Goal: Task Accomplishment & Management: Manage account settings

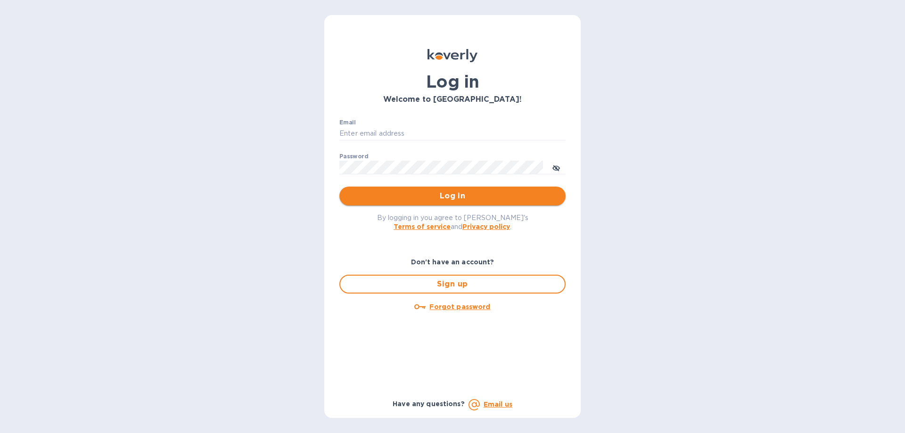
type input "[EMAIL_ADDRESS][DOMAIN_NAME]"
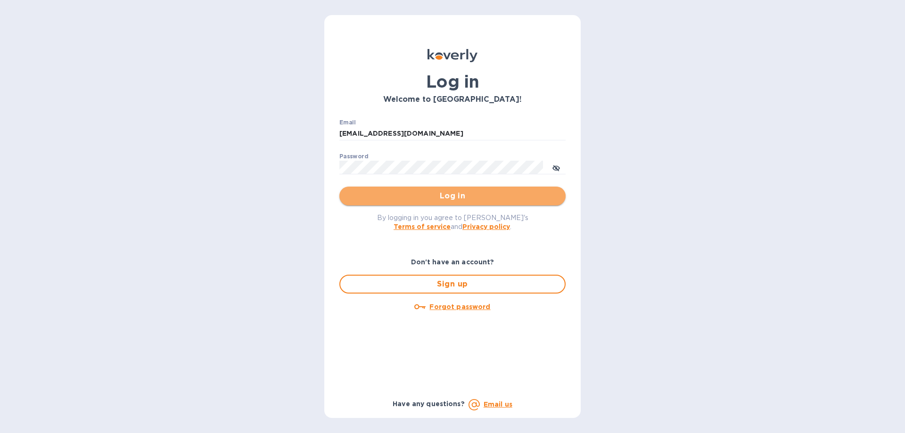
click at [420, 198] on span "Log in" at bounding box center [452, 195] width 211 height 11
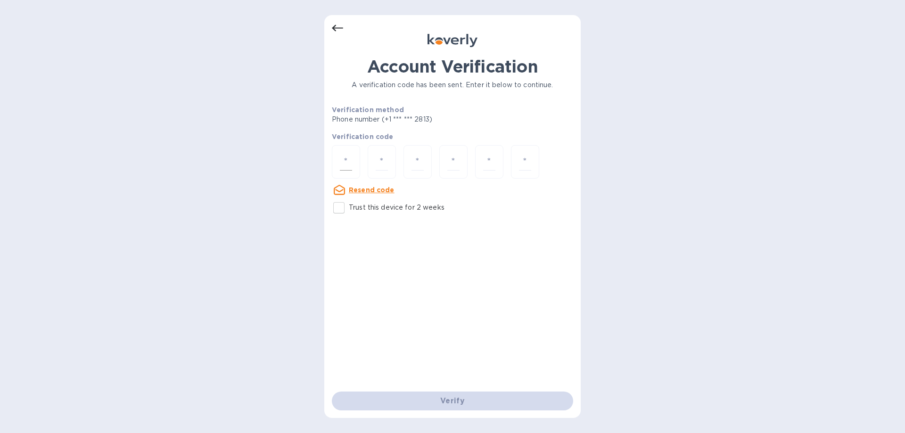
click at [335, 160] on div at bounding box center [346, 161] width 28 height 33
type input "8"
type input "0"
type input "6"
type input "4"
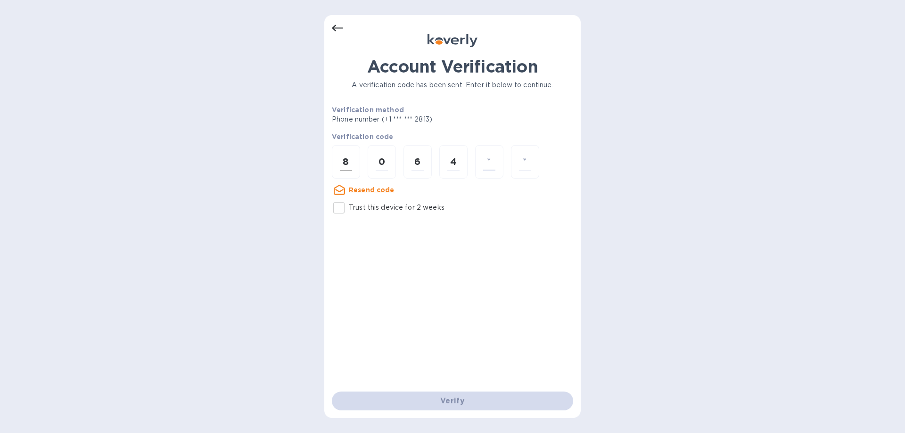
type input "0"
type input "7"
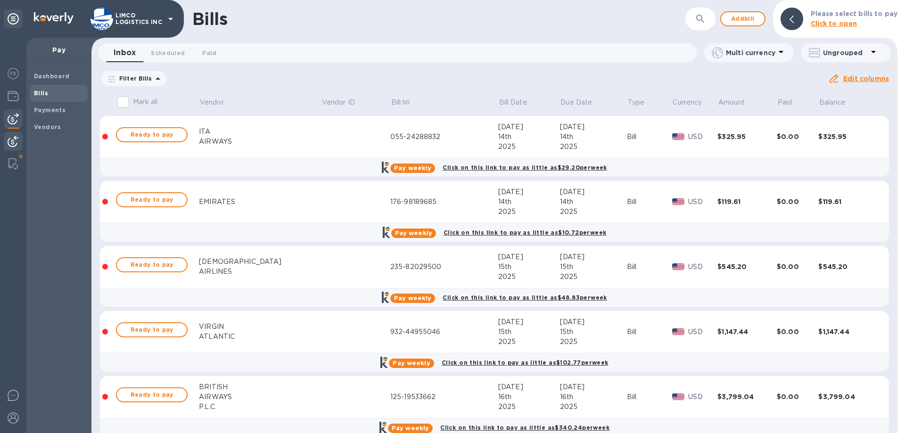
click at [10, 146] on img at bounding box center [13, 141] width 11 height 11
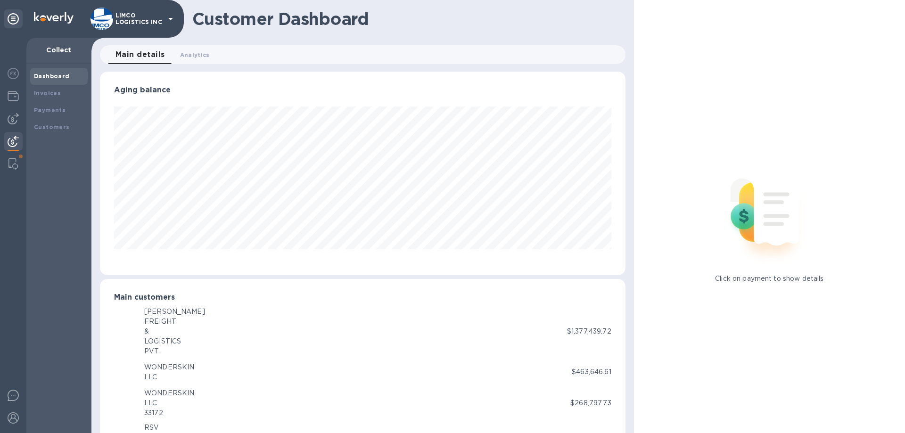
scroll to position [470916, 470598]
click at [52, 93] on b "Invoices" at bounding box center [47, 93] width 27 height 7
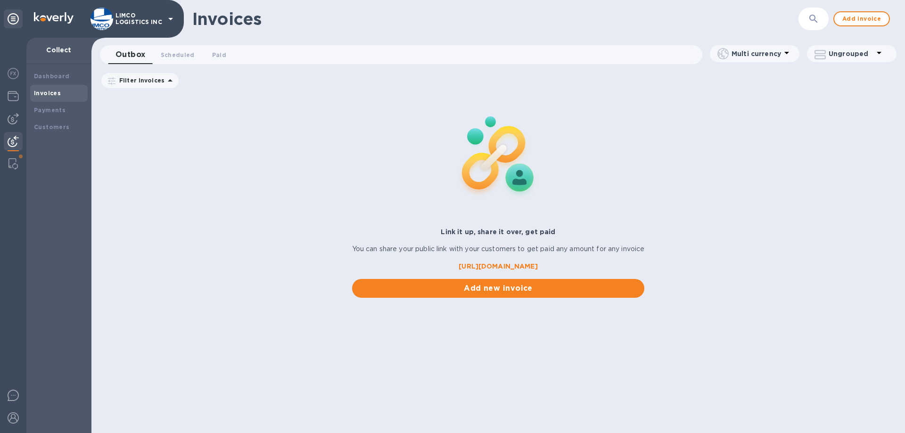
click at [801, 19] on div "Invoices ​ Add invoice" at bounding box center [497, 19] width 813 height 38
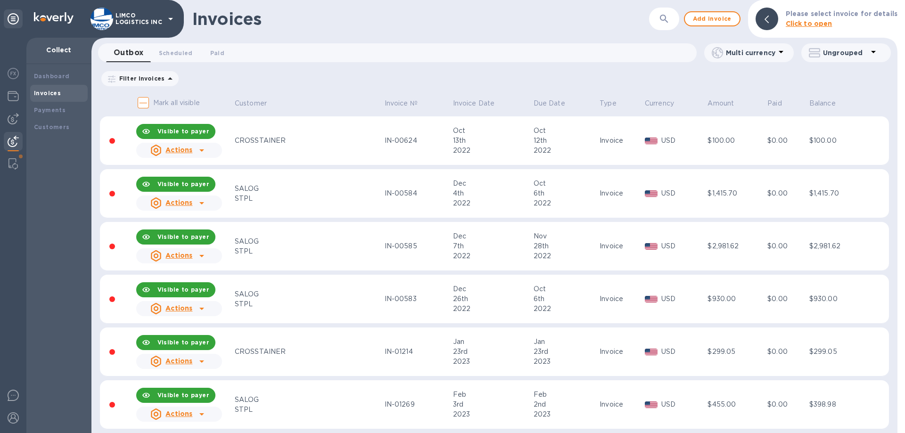
click at [813, 14] on b "Please select invoice for details" at bounding box center [841, 14] width 112 height 8
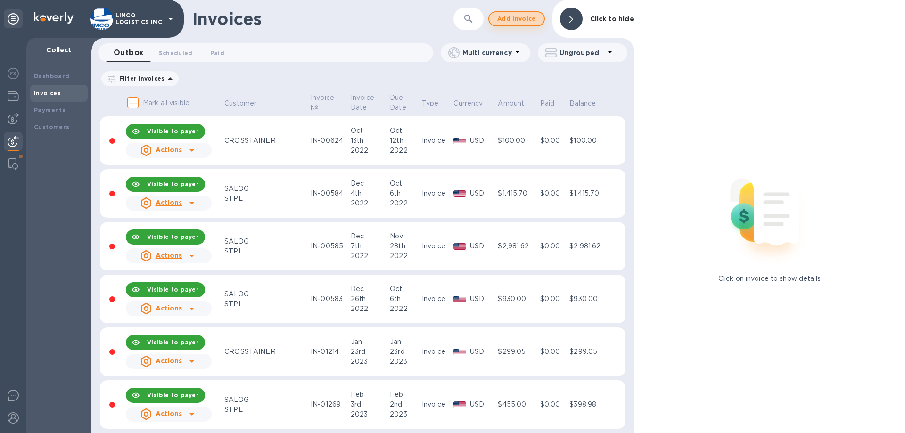
click at [513, 17] on span "Add invoice" at bounding box center [517, 18] width 40 height 11
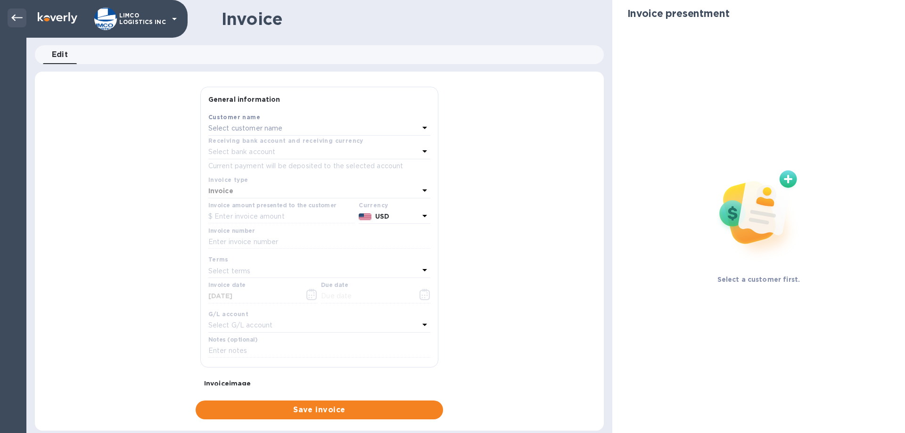
click at [18, 20] on icon at bounding box center [16, 17] width 11 height 11
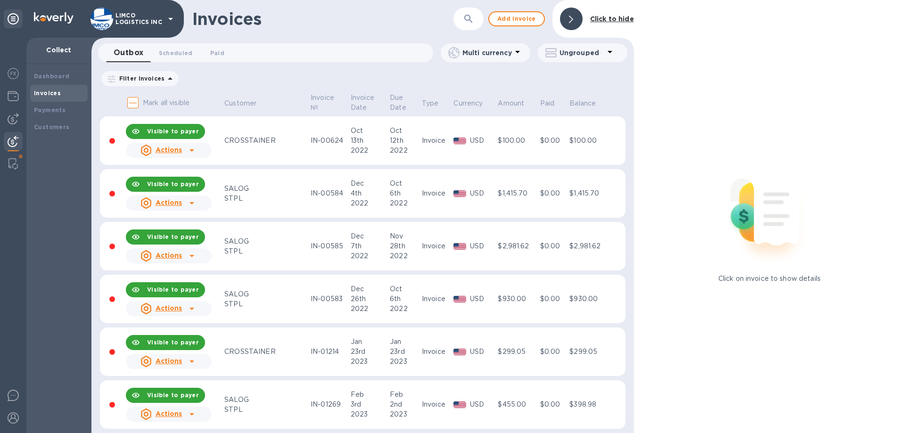
click at [471, 21] on icon "button" at bounding box center [468, 19] width 8 height 8
paste input "IN-07296"
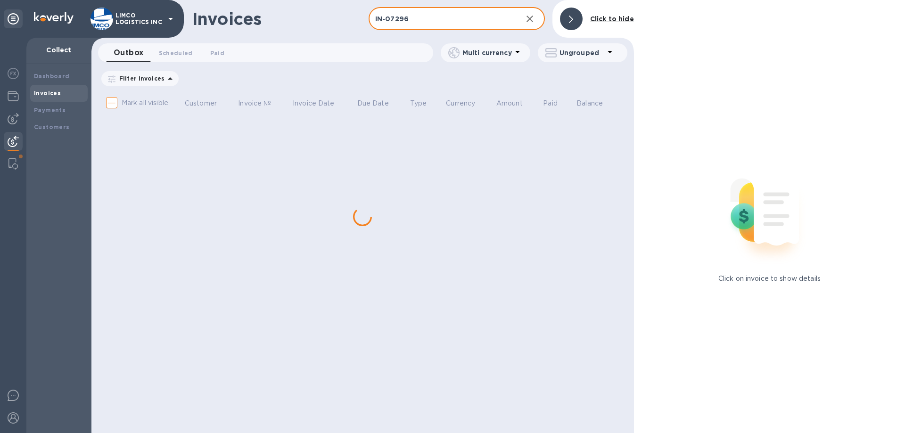
type input "IN-07296"
checkbox input "true"
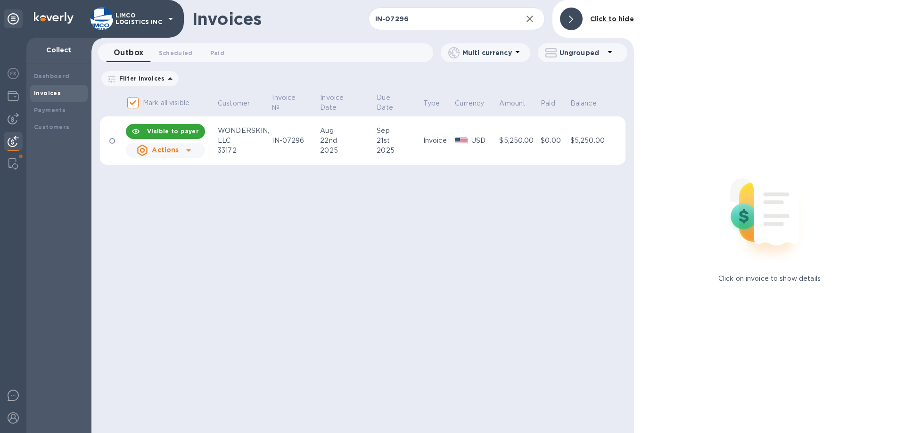
click at [290, 134] on td "IN-07296" at bounding box center [294, 140] width 48 height 49
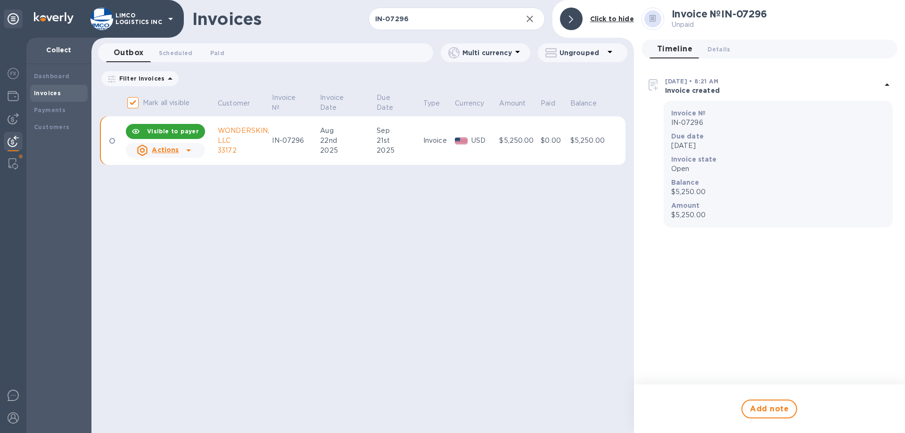
click at [649, 80] on img at bounding box center [653, 84] width 15 height 15
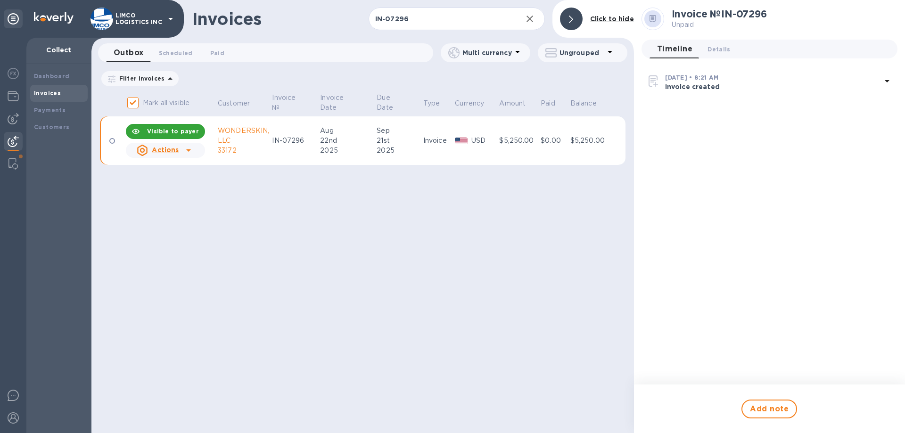
click at [649, 80] on img at bounding box center [653, 80] width 15 height 15
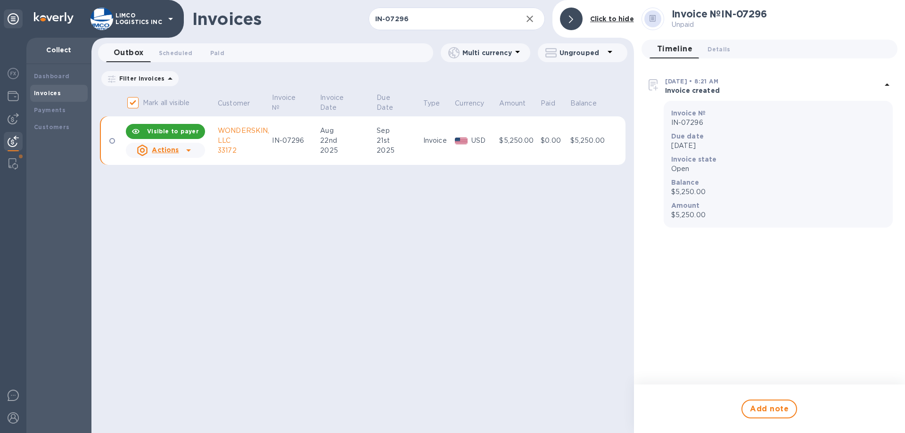
click at [731, 88] on p "Invoice created" at bounding box center [773, 90] width 216 height 9
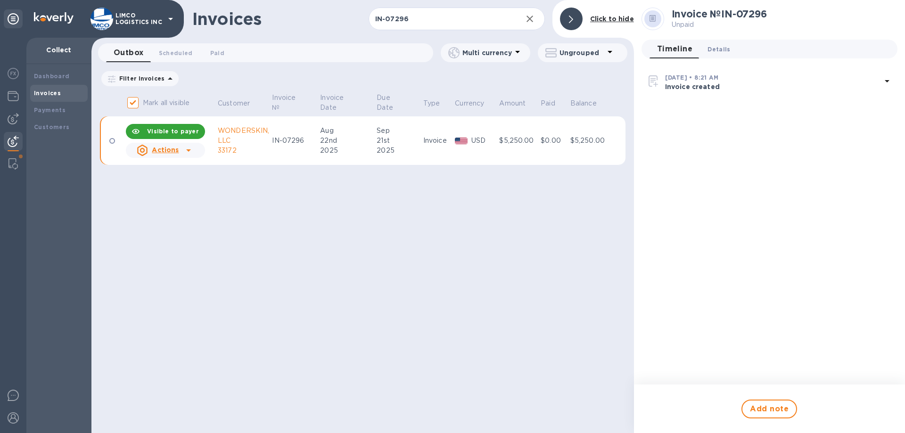
click at [720, 47] on span "Details 0" at bounding box center [718, 49] width 23 height 10
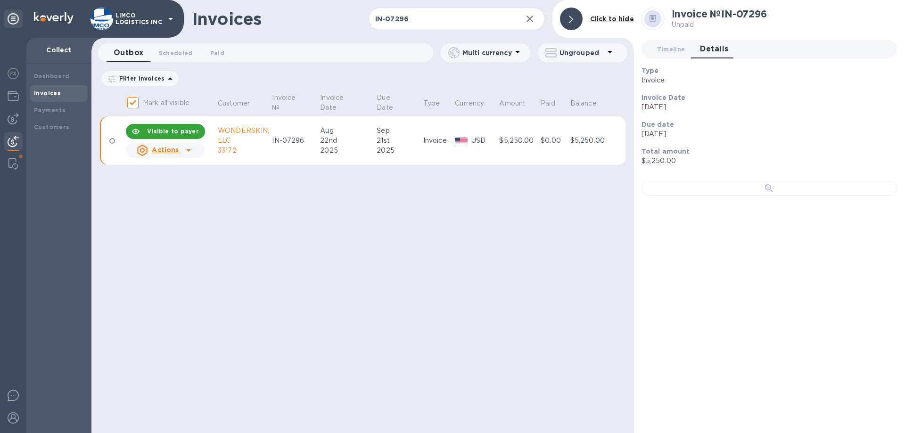
click at [730, 196] on div at bounding box center [769, 188] width 256 height 15
click at [845, 104] on p "[DATE]" at bounding box center [765, 107] width 248 height 10
